Goal: Task Accomplishment & Management: Manage account settings

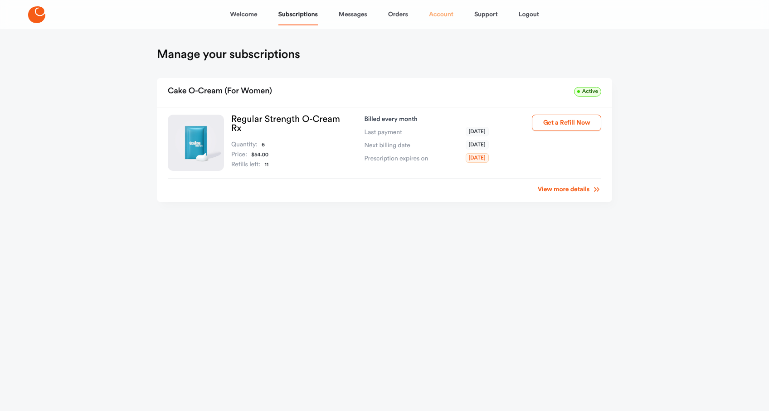
click at [439, 10] on link "Account" at bounding box center [441, 15] width 24 height 22
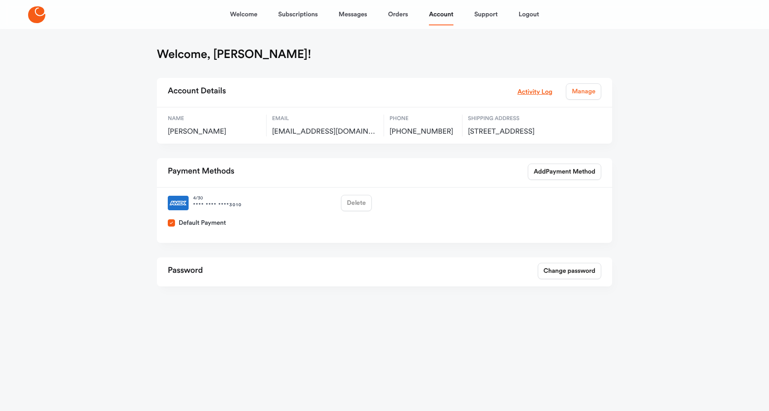
click at [574, 92] on link "Manage" at bounding box center [583, 91] width 35 height 16
select select "**"
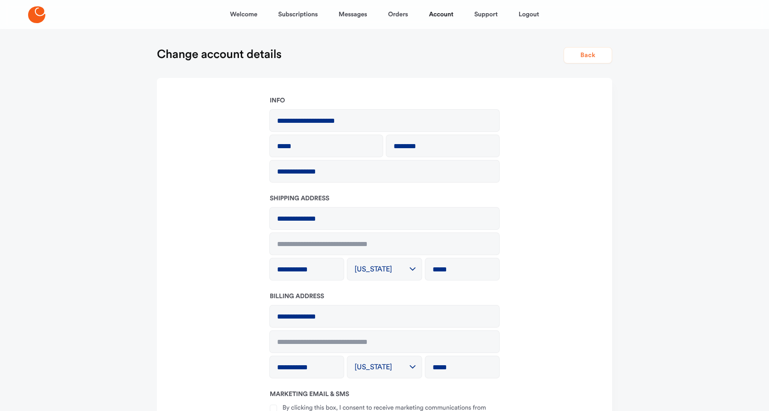
click at [589, 60] on button "Back" at bounding box center [588, 55] width 49 height 16
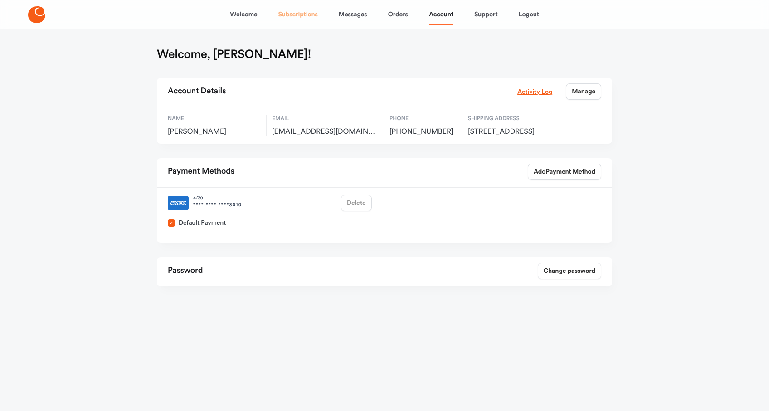
click at [307, 15] on link "Subscriptions" at bounding box center [298, 15] width 39 height 22
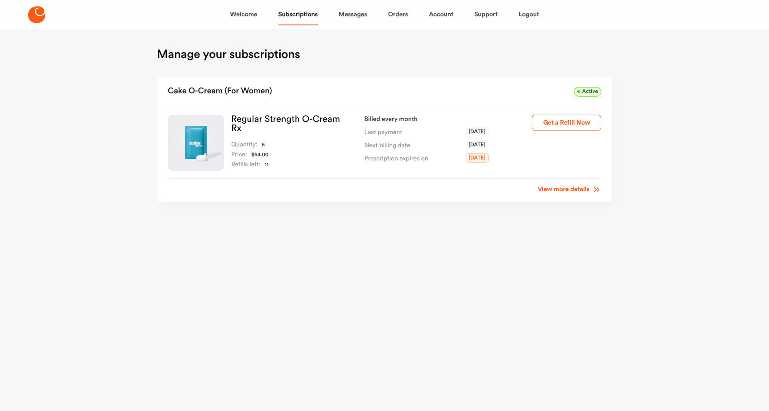
click at [574, 187] on link "View more details" at bounding box center [570, 189] width 64 height 9
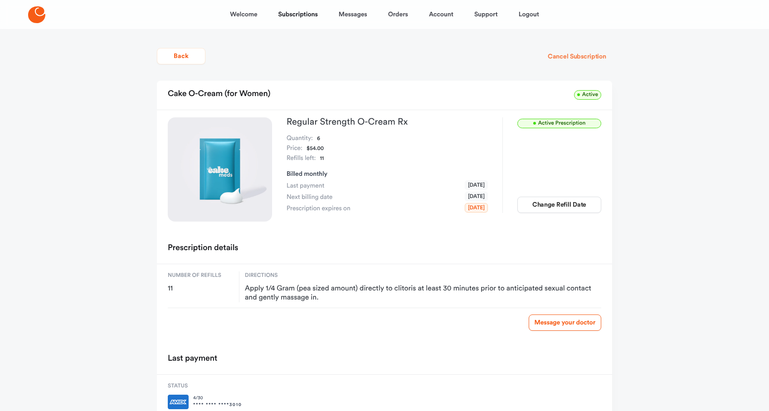
click at [588, 60] on button "Cancel Subscription" at bounding box center [577, 57] width 70 height 16
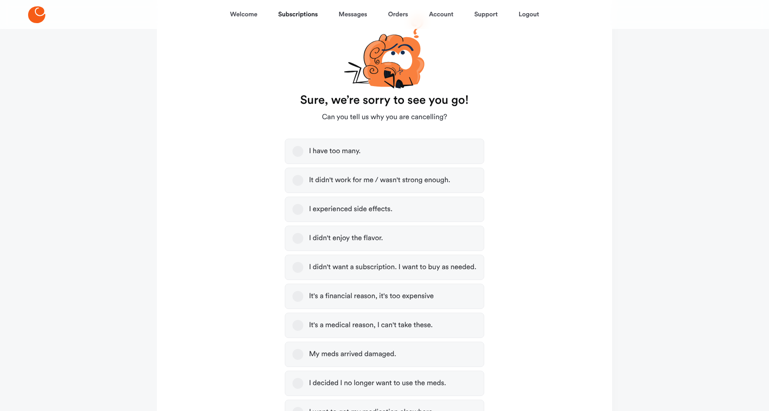
scroll to position [82, 0]
click at [297, 177] on button "It didn't work for me / wasn't strong enough." at bounding box center [298, 179] width 11 height 11
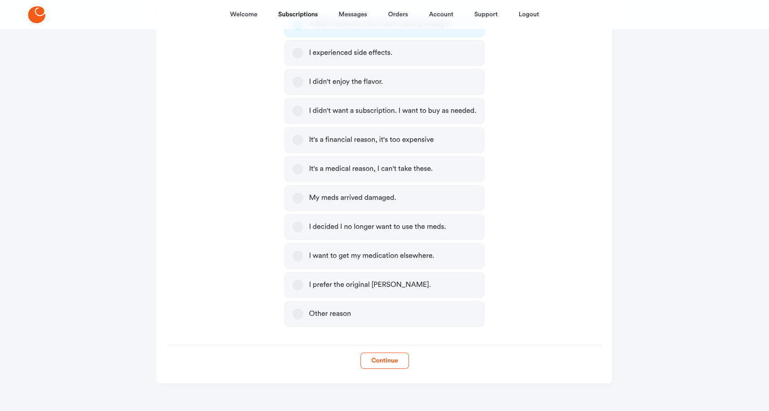
scroll to position [246, 0]
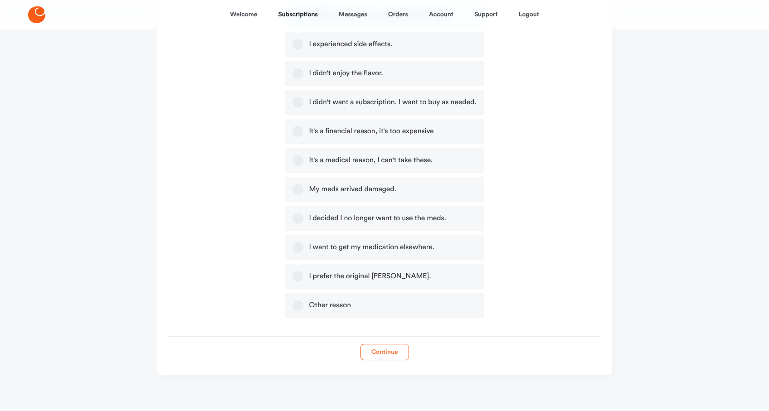
click at [385, 351] on button "Continue" at bounding box center [385, 352] width 49 height 16
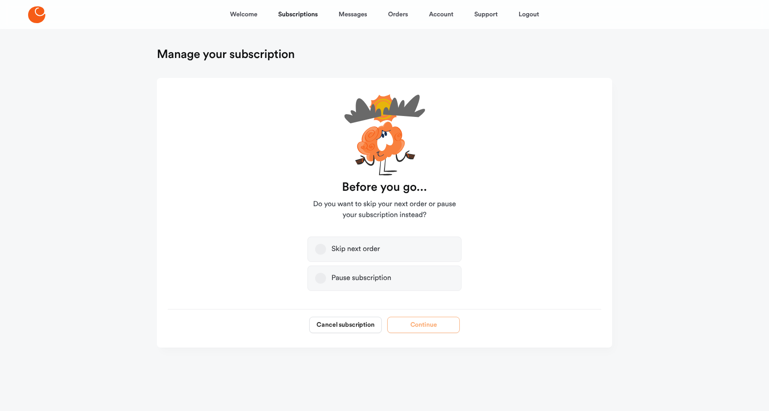
click at [323, 253] on button "Skip next order" at bounding box center [320, 249] width 11 height 11
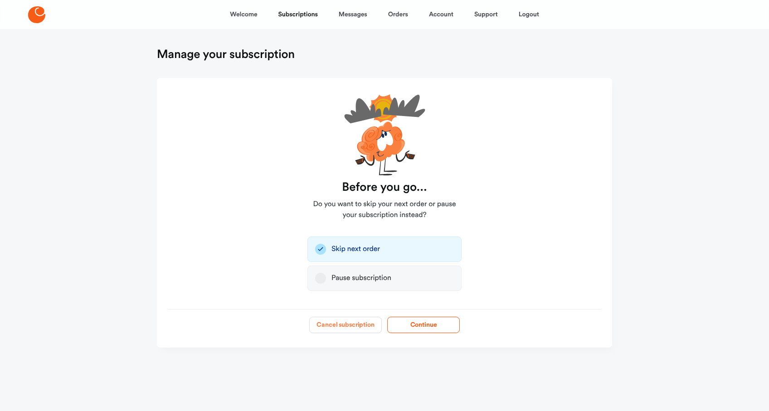
click at [358, 323] on button "Cancel subscription" at bounding box center [345, 325] width 73 height 16
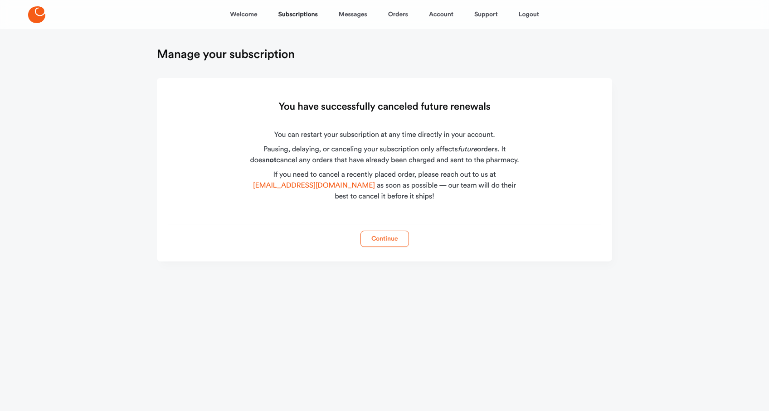
click at [388, 241] on button "Continue" at bounding box center [385, 239] width 49 height 16
